Goal: Task Accomplishment & Management: Manage account settings

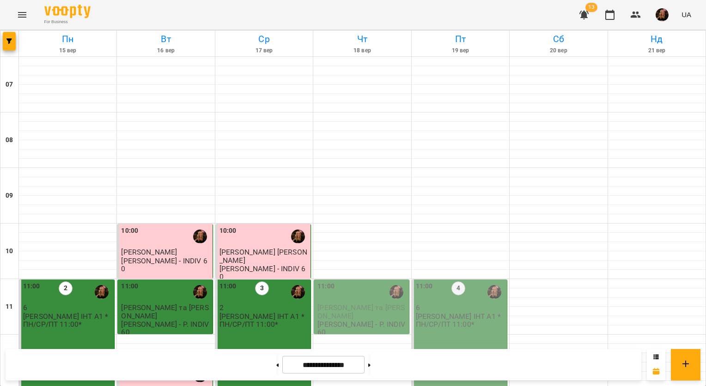
scroll to position [509, 0]
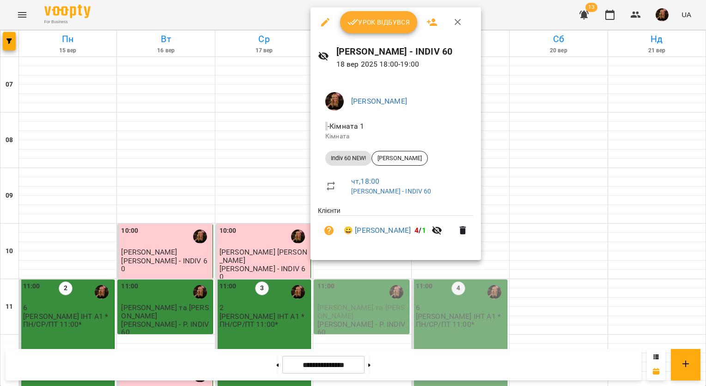
click at [258, 135] on div at bounding box center [353, 193] width 706 height 386
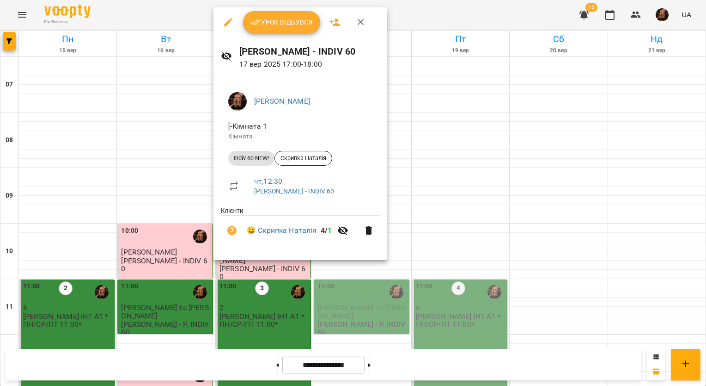
click at [425, 18] on div at bounding box center [353, 193] width 706 height 386
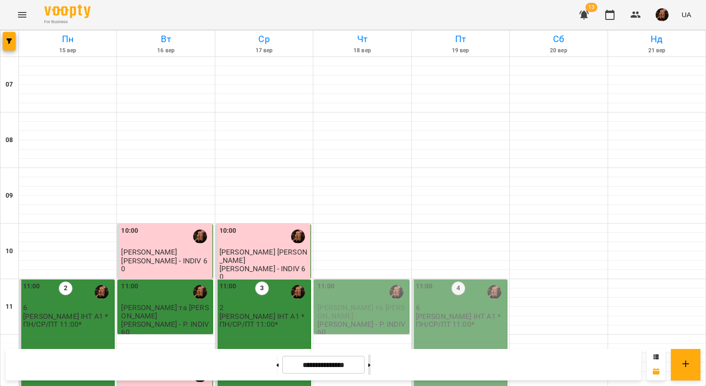
click at [371, 360] on button at bounding box center [369, 364] width 2 height 20
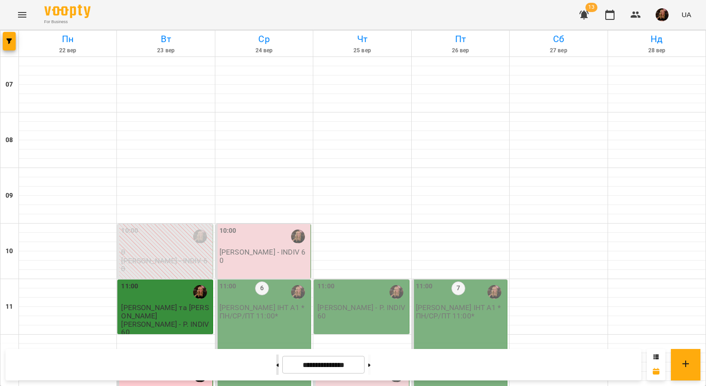
click at [276, 362] on button at bounding box center [277, 364] width 2 height 20
type input "**********"
